Goal: Check status: Check status

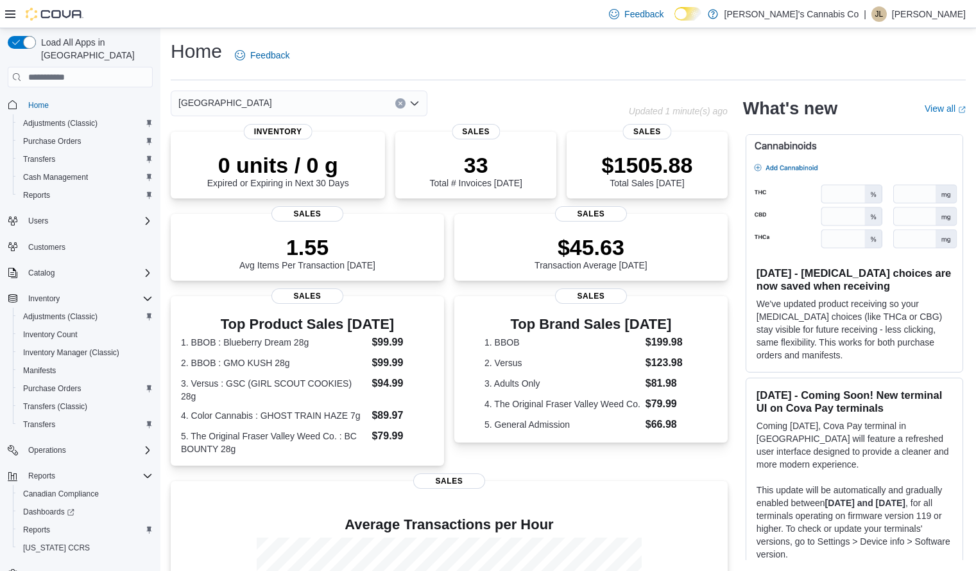
click at [412, 103] on icon "Open list of options" at bounding box center [415, 103] width 8 height 4
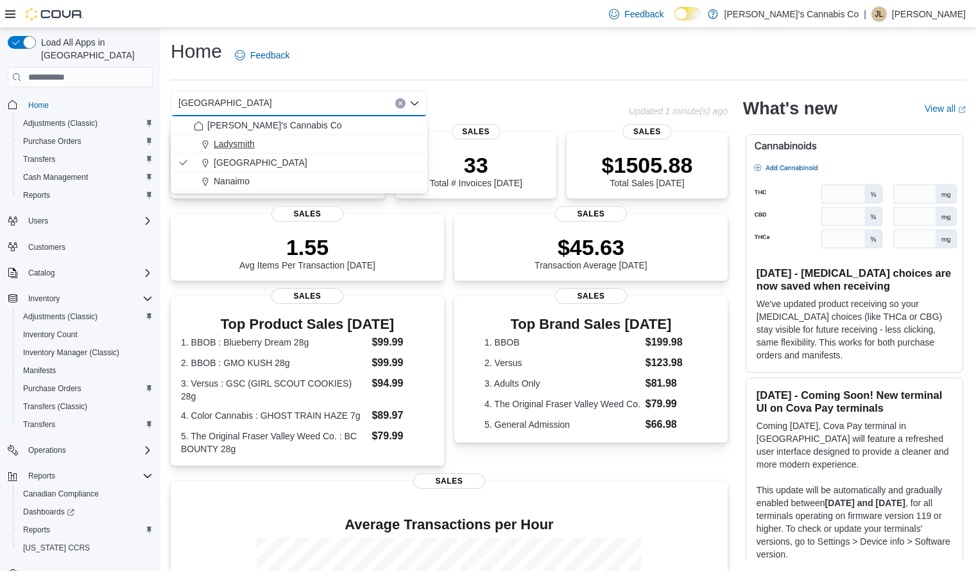
click at [255, 148] on div "Ladysmith" at bounding box center [307, 143] width 226 height 13
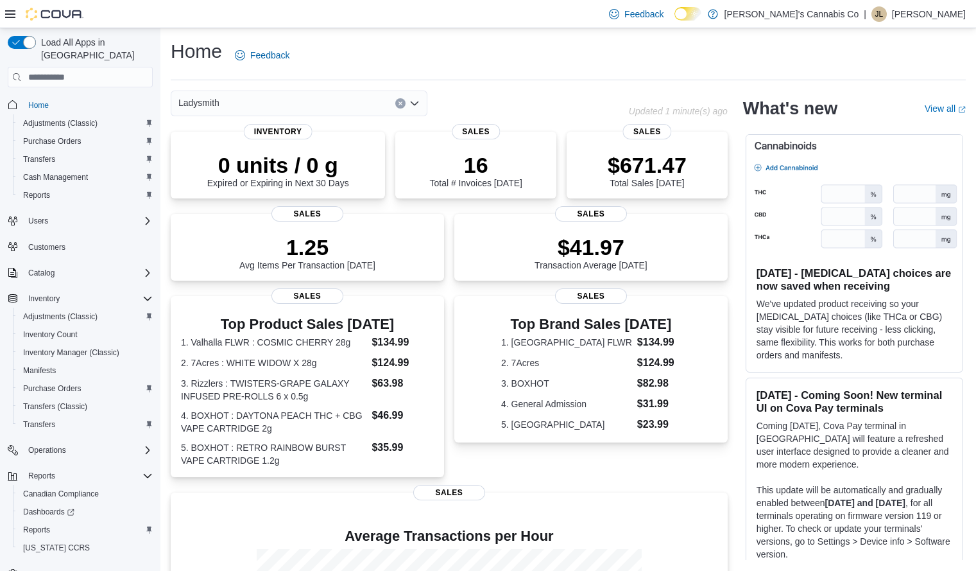
click at [417, 101] on icon "Open list of options" at bounding box center [415, 103] width 10 height 10
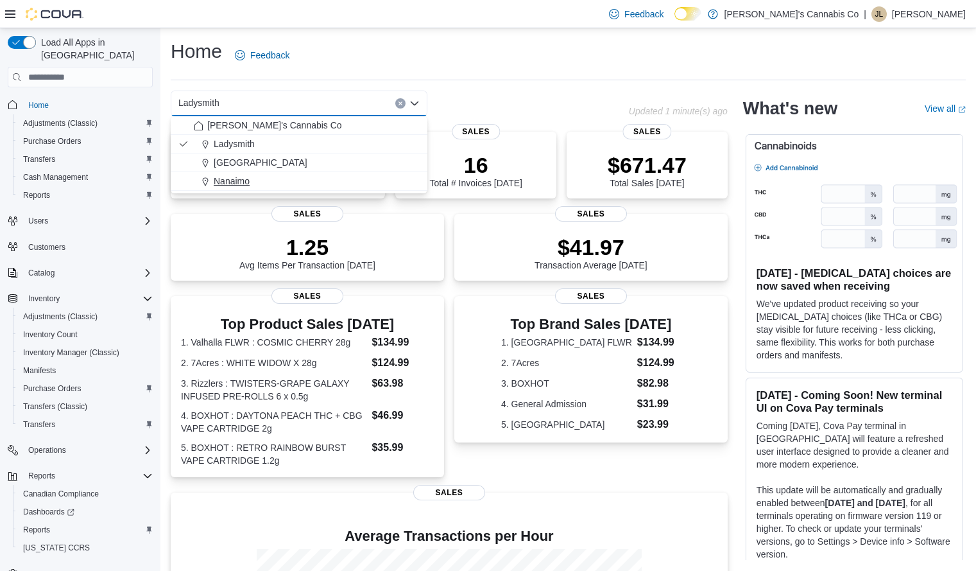
click at [280, 182] on div "Nanaimo" at bounding box center [307, 181] width 226 height 13
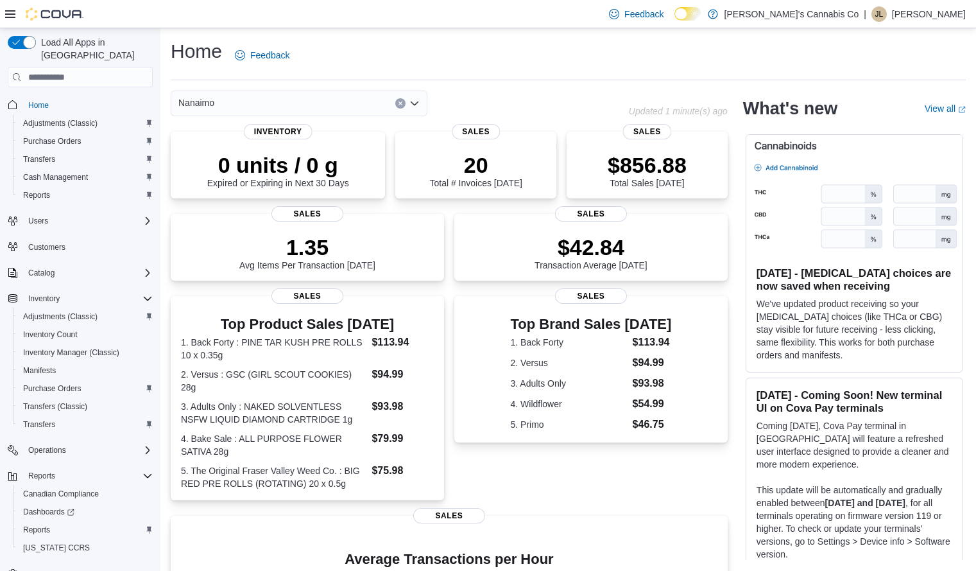
click at [413, 100] on icon "Open list of options" at bounding box center [415, 103] width 10 height 10
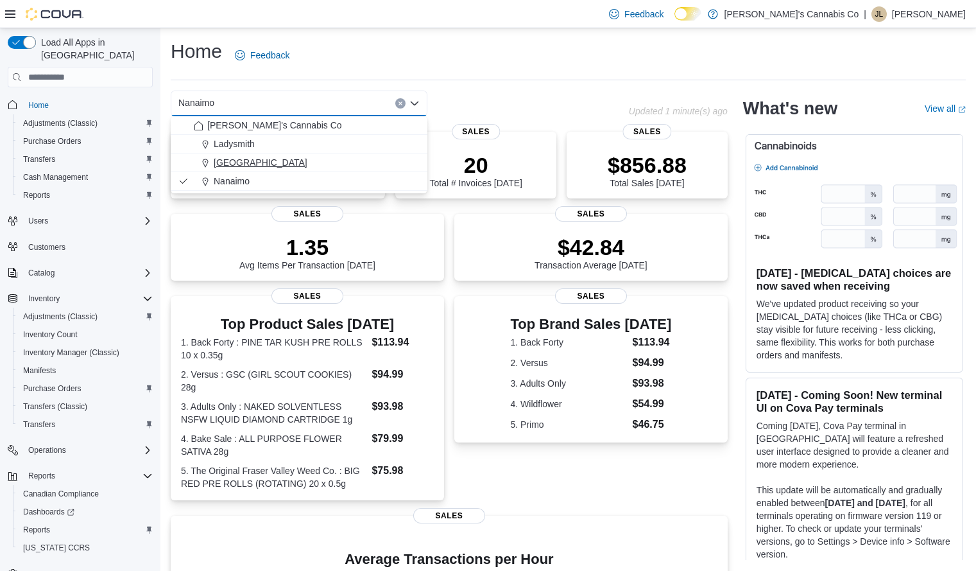
click at [248, 166] on span "[GEOGRAPHIC_DATA]" at bounding box center [261, 162] width 94 height 13
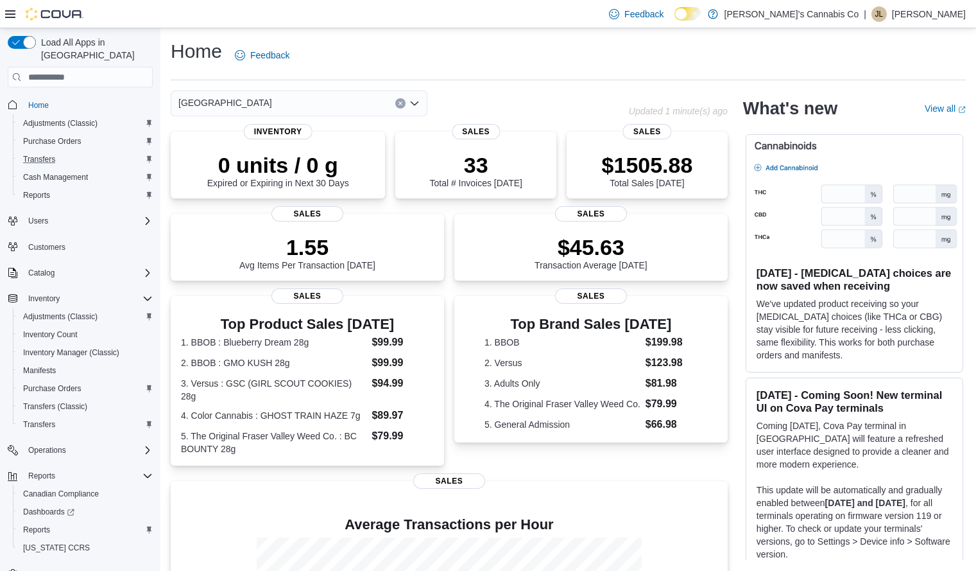
click at [76, 151] on div "Transfers" at bounding box center [85, 158] width 135 height 15
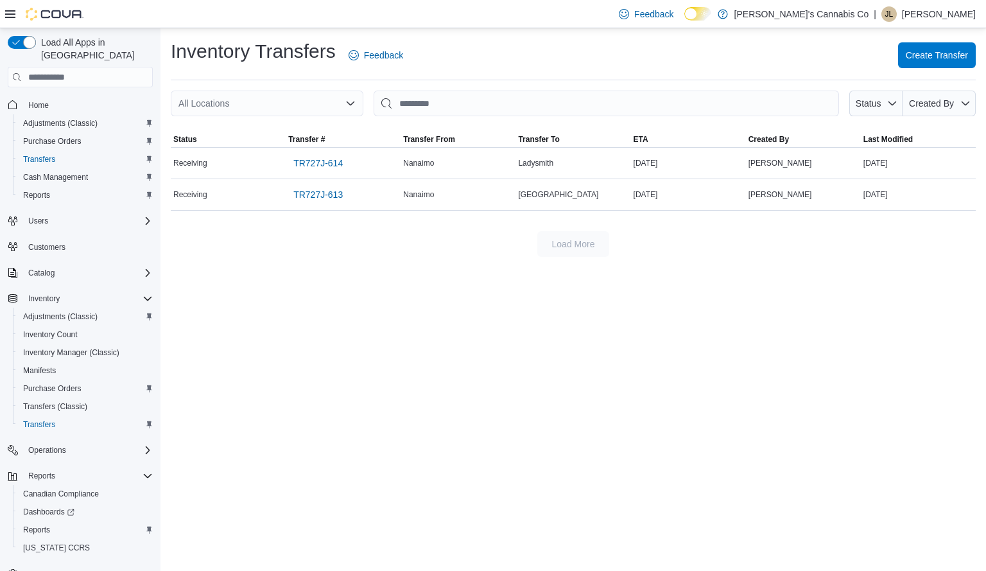
click at [409, 390] on div "Inventory Transfers Feedback Create Transfer All Locations Status Created By So…" at bounding box center [572, 299] width 825 height 542
click at [331, 194] on span "TR727J-613" at bounding box center [317, 194] width 49 height 13
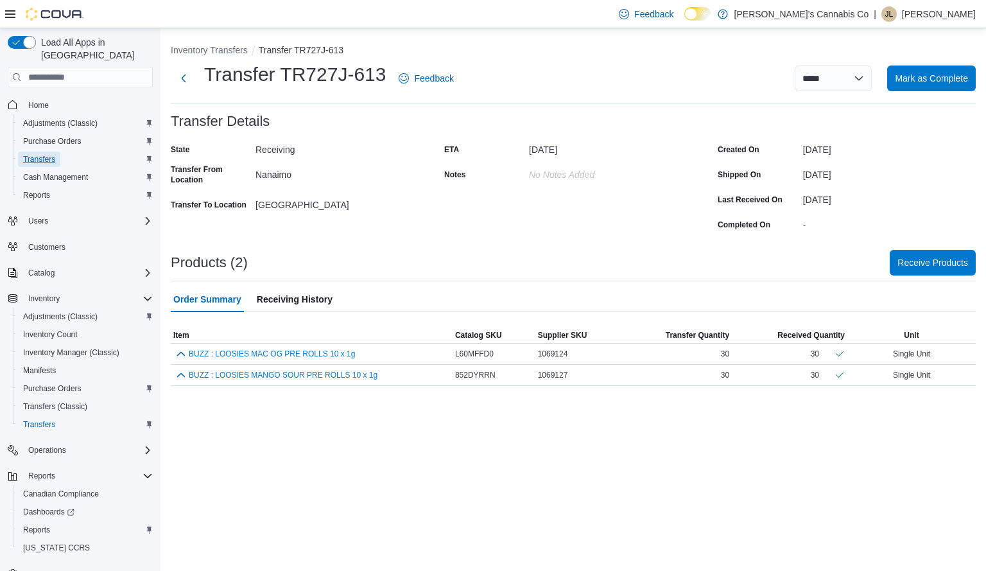
click at [47, 154] on span "Transfers" at bounding box center [39, 159] width 32 height 10
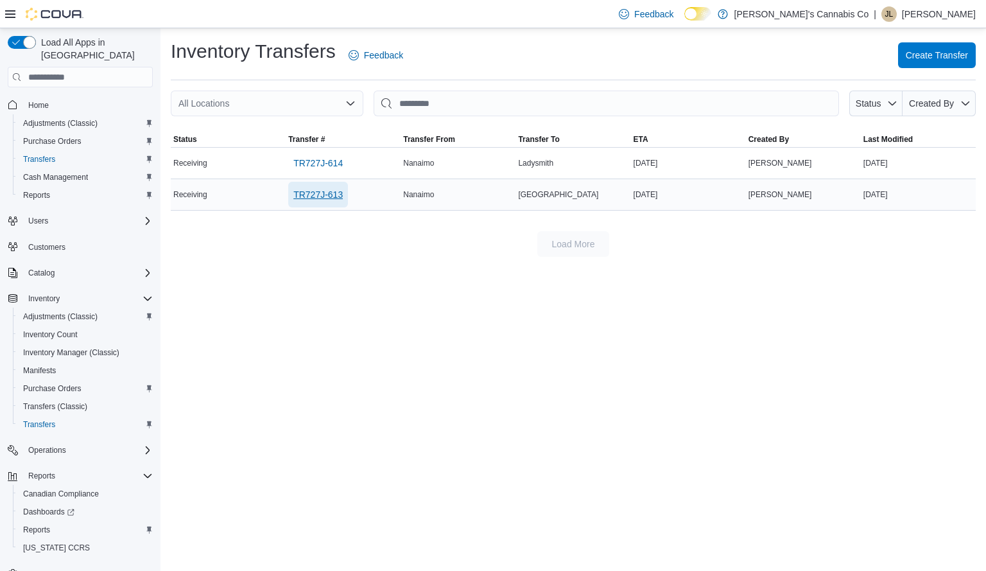
click at [325, 194] on span "TR727J-613" at bounding box center [317, 194] width 49 height 13
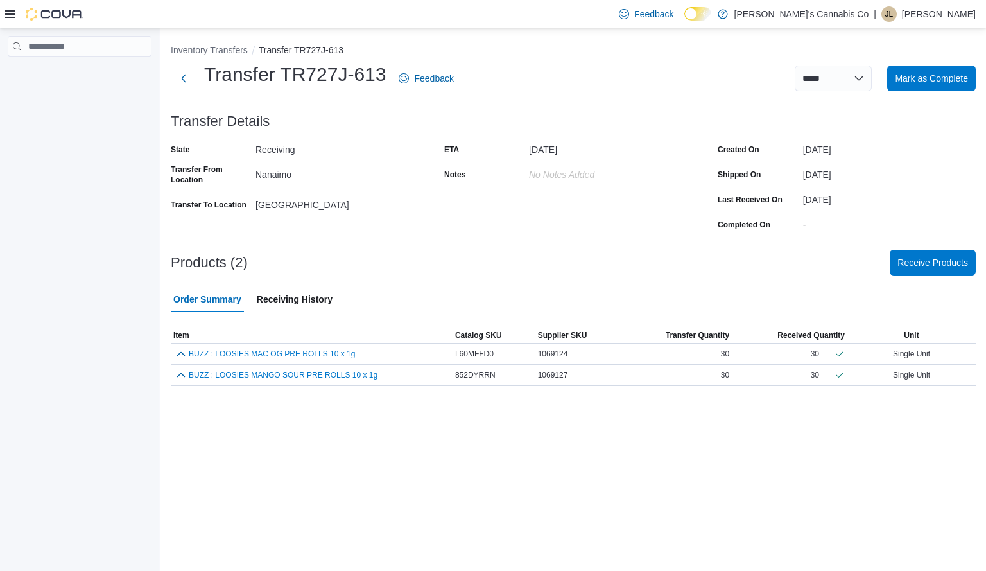
click at [7, 12] on icon at bounding box center [10, 14] width 10 height 10
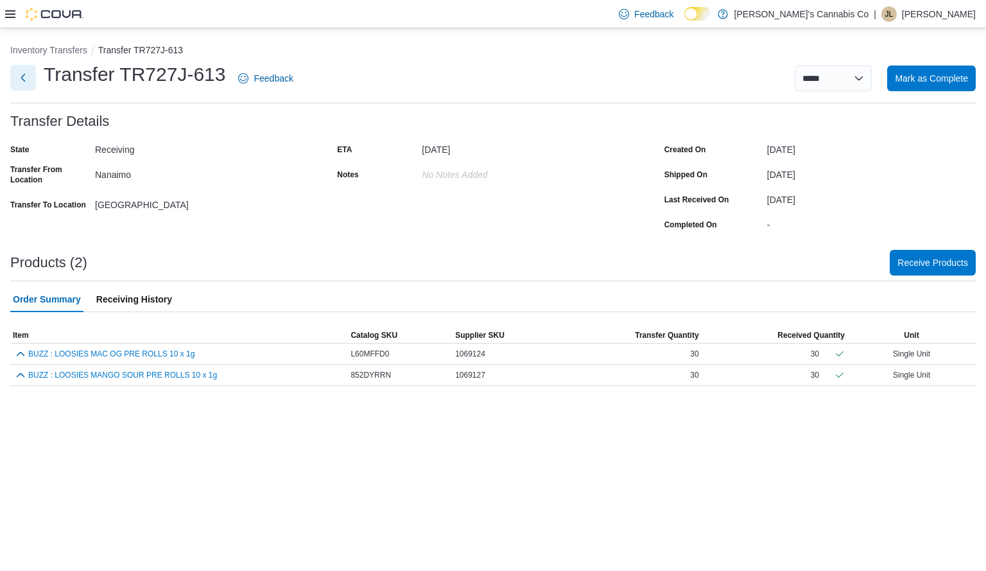
click at [13, 82] on button "Next" at bounding box center [23, 78] width 26 height 26
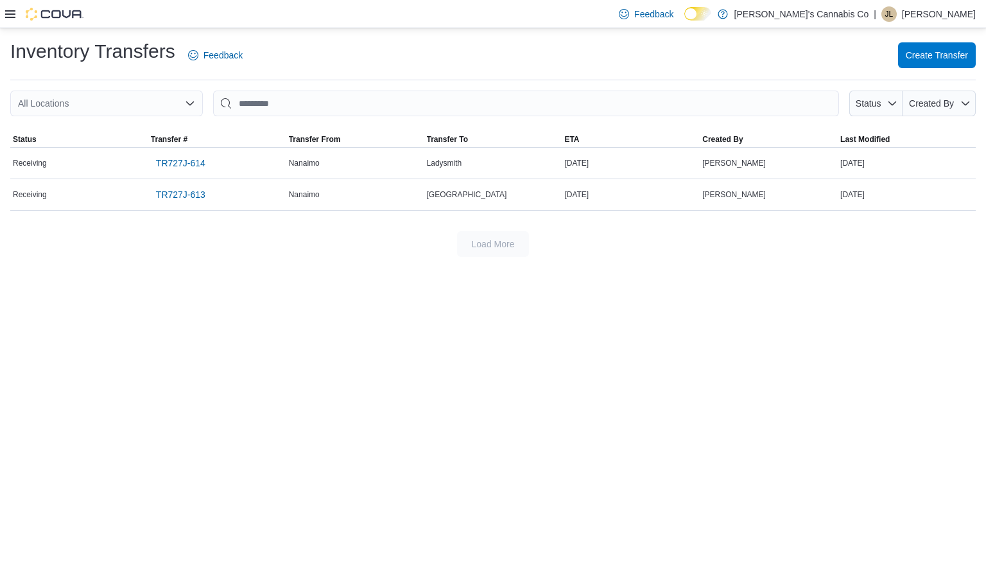
click at [6, 16] on icon at bounding box center [10, 14] width 10 height 10
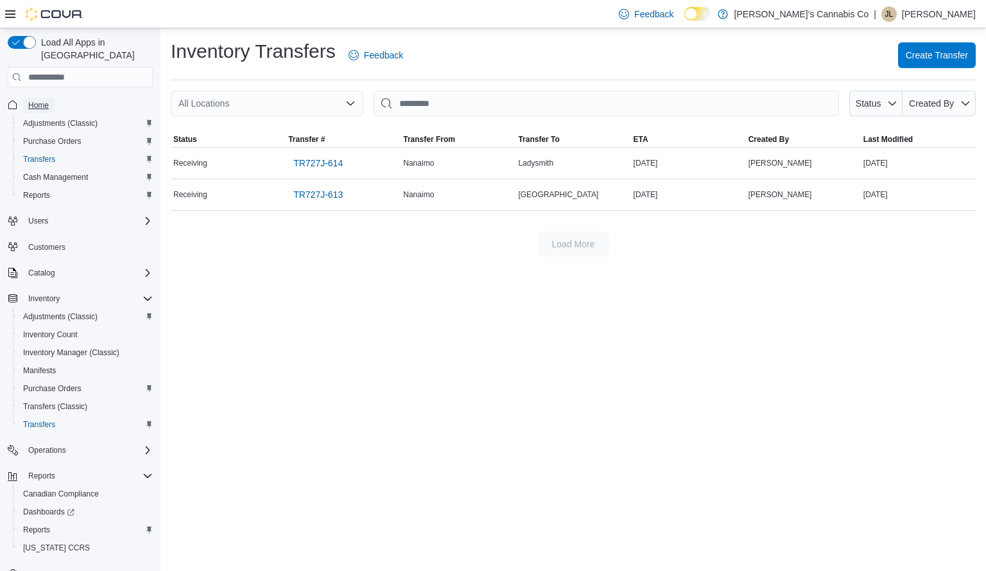
click at [44, 100] on span "Home" at bounding box center [38, 105] width 21 height 10
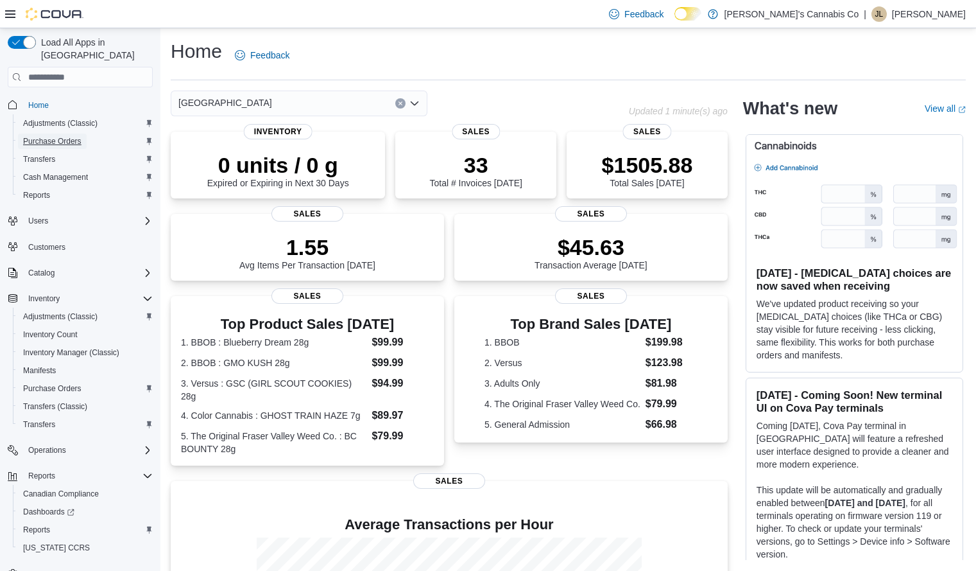
click at [55, 136] on span "Purchase Orders" at bounding box center [52, 141] width 58 height 10
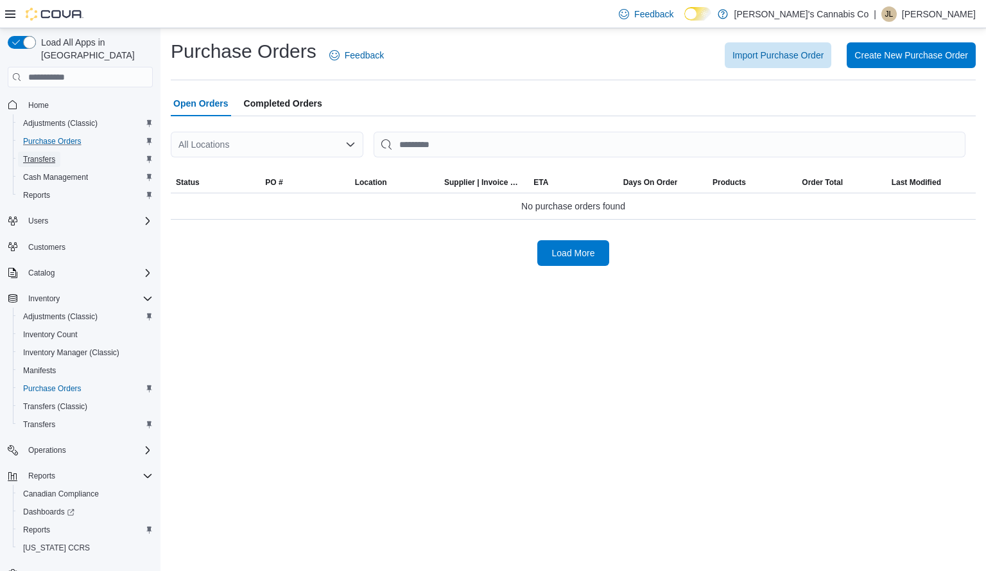
click at [47, 154] on span "Transfers" at bounding box center [39, 159] width 32 height 10
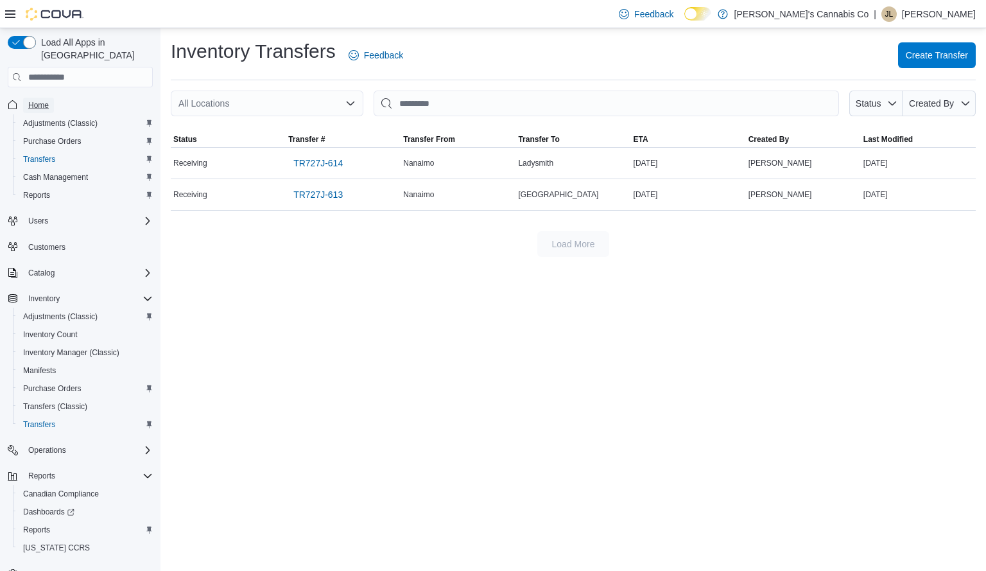
click at [37, 100] on span "Home" at bounding box center [38, 105] width 21 height 10
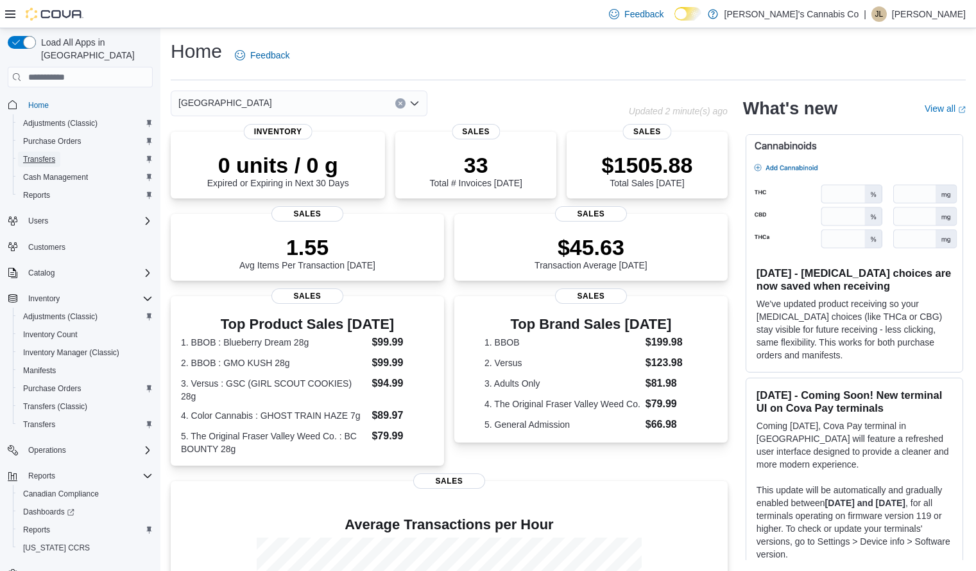
click at [46, 154] on span "Transfers" at bounding box center [39, 159] width 32 height 10
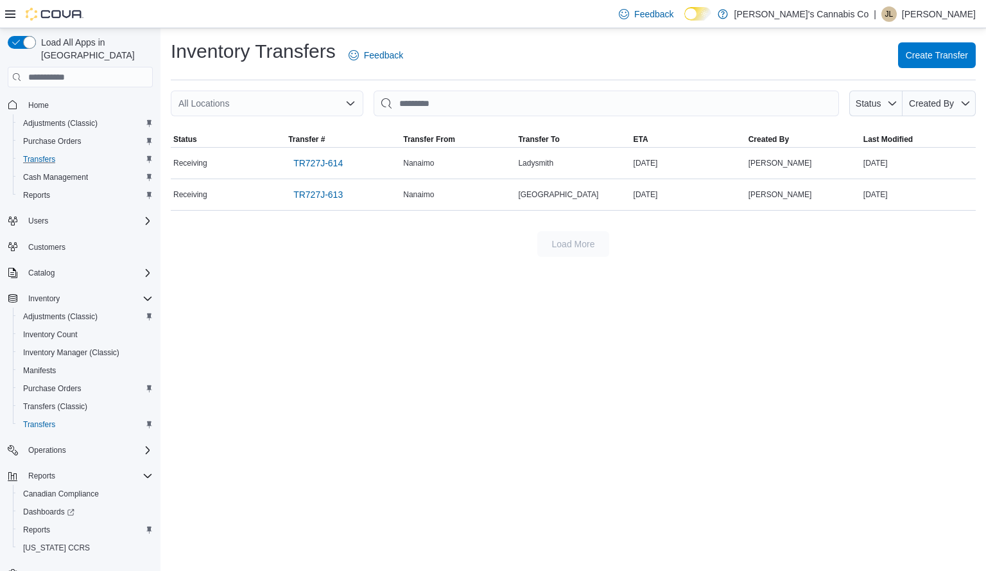
click at [348, 103] on icon "Open list of options" at bounding box center [351, 103] width 8 height 4
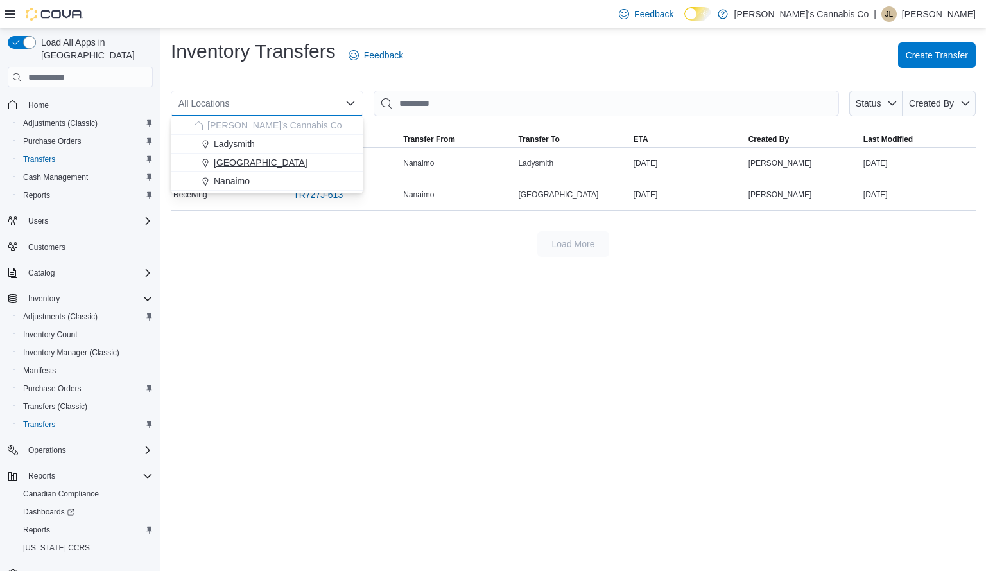
click at [284, 161] on div "[GEOGRAPHIC_DATA]" at bounding box center [275, 162] width 162 height 13
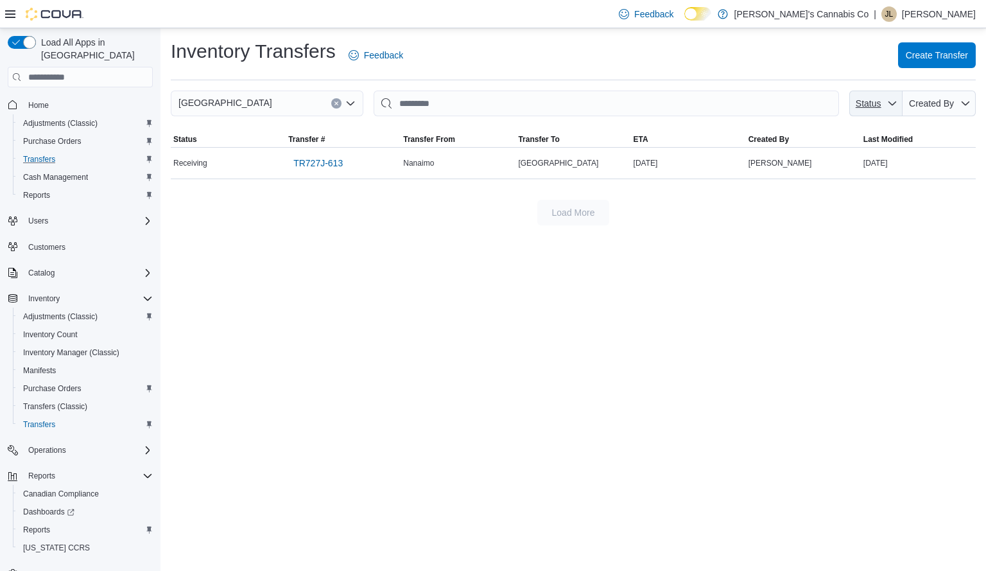
click at [883, 107] on span "Status" at bounding box center [875, 104] width 43 height 26
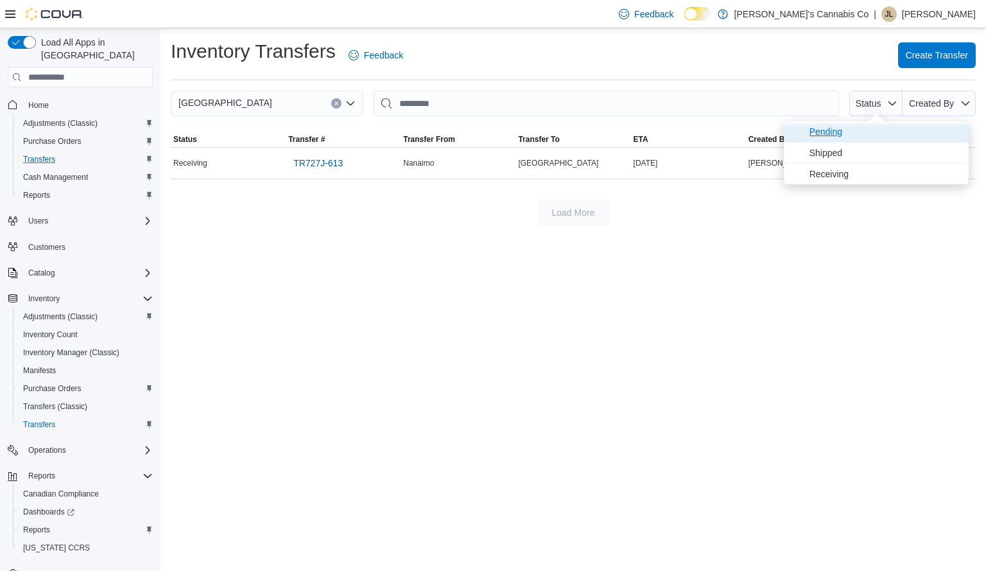
click at [842, 130] on span "Pending" at bounding box center [884, 131] width 151 height 15
type input "**********"
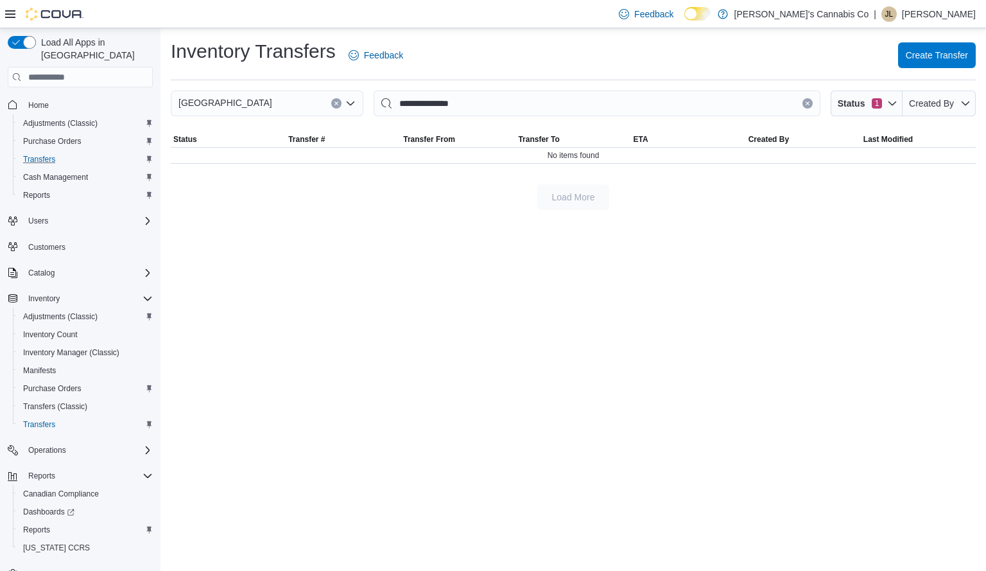
click at [630, 240] on div "**********" at bounding box center [572, 299] width 825 height 542
click at [42, 100] on span "Home" at bounding box center [38, 105] width 21 height 10
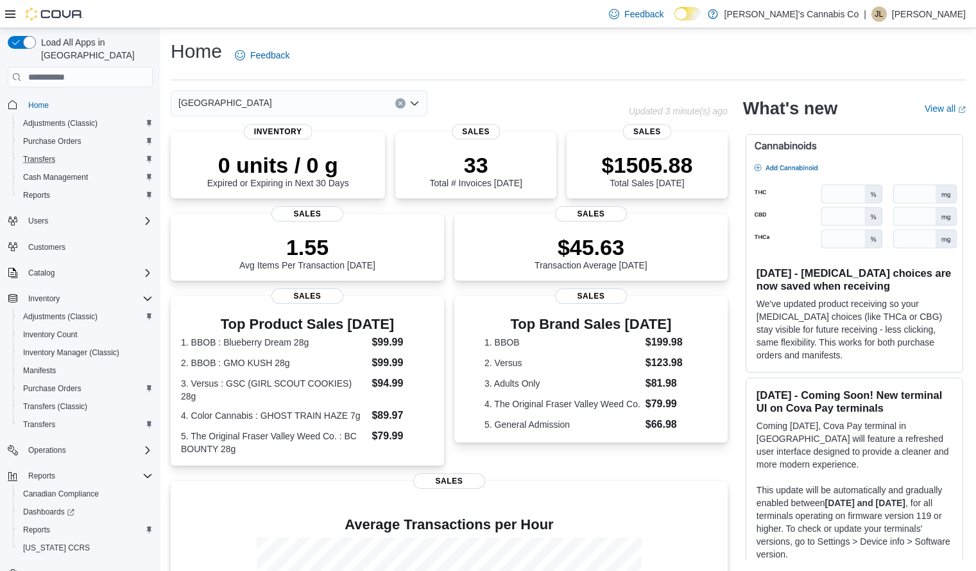
click at [433, 58] on div "Home Feedback" at bounding box center [568, 55] width 795 height 33
click at [110, 67] on input "search" at bounding box center [80, 77] width 145 height 21
click at [365, 55] on div "Home Feedback" at bounding box center [568, 55] width 795 height 33
click at [519, 105] on div "[GEOGRAPHIC_DATA]" at bounding box center [400, 104] width 458 height 26
